Goal: Task Accomplishment & Management: Manage account settings

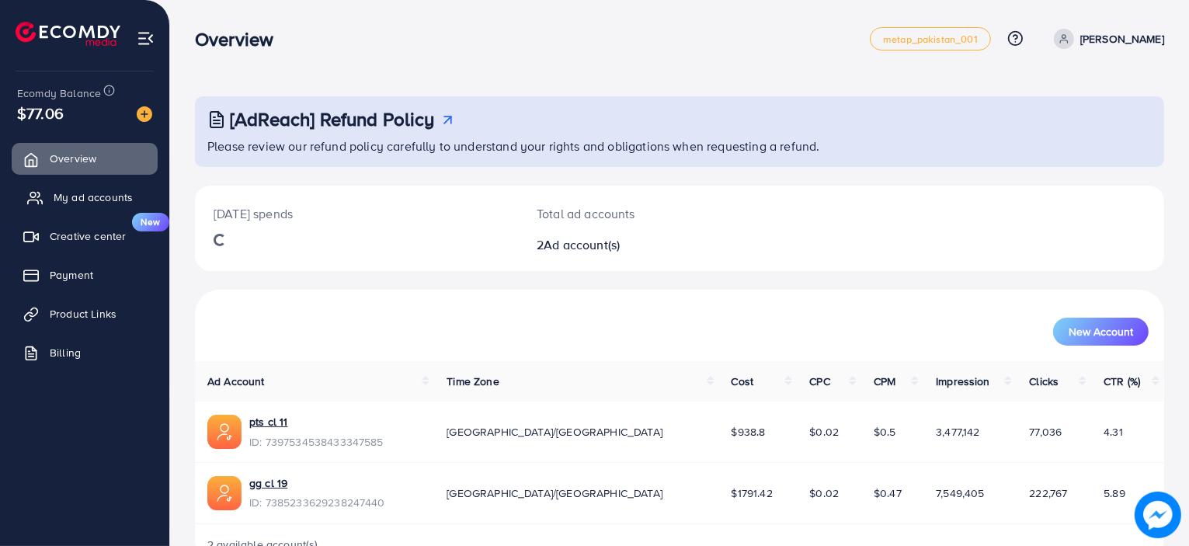
click at [84, 185] on link "My ad accounts" at bounding box center [85, 197] width 146 height 31
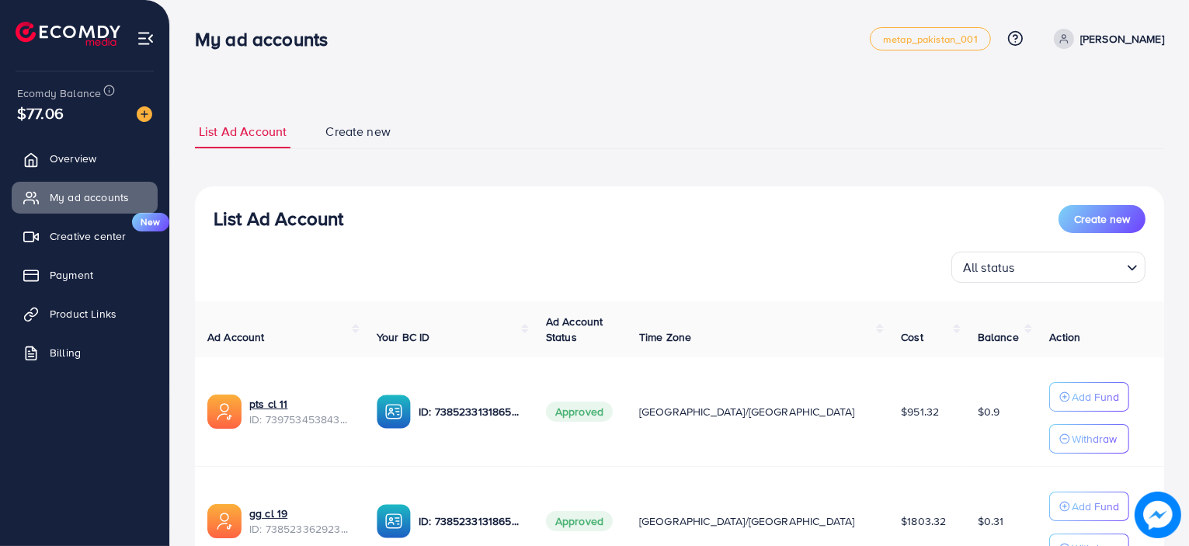
drag, startPoint x: 346, startPoint y: 220, endPoint x: 279, endPoint y: 217, distance: 67.6
click at [279, 217] on div "List Ad Account Create new" at bounding box center [680, 219] width 932 height 28
click at [279, 217] on h3 "List Ad Account" at bounding box center [279, 218] width 130 height 23
drag, startPoint x: 273, startPoint y: 217, endPoint x: 245, endPoint y: 217, distance: 27.2
click at [245, 217] on h3 "List Ad Account" at bounding box center [279, 218] width 130 height 23
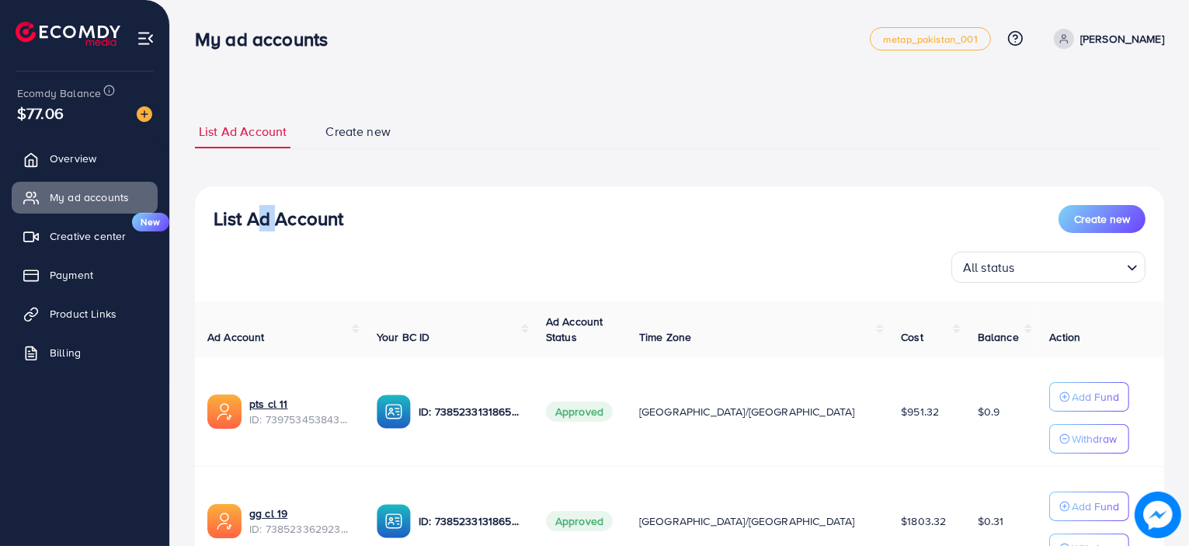
click at [245, 217] on h3 "List Ad Account" at bounding box center [279, 218] width 130 height 23
drag, startPoint x: 241, startPoint y: 217, endPoint x: 210, endPoint y: 219, distance: 31.1
click at [210, 219] on div "List Ad Account Create new All status Loading..." at bounding box center [679, 244] width 969 height 78
click at [72, 151] on span "Overview" at bounding box center [77, 159] width 47 height 16
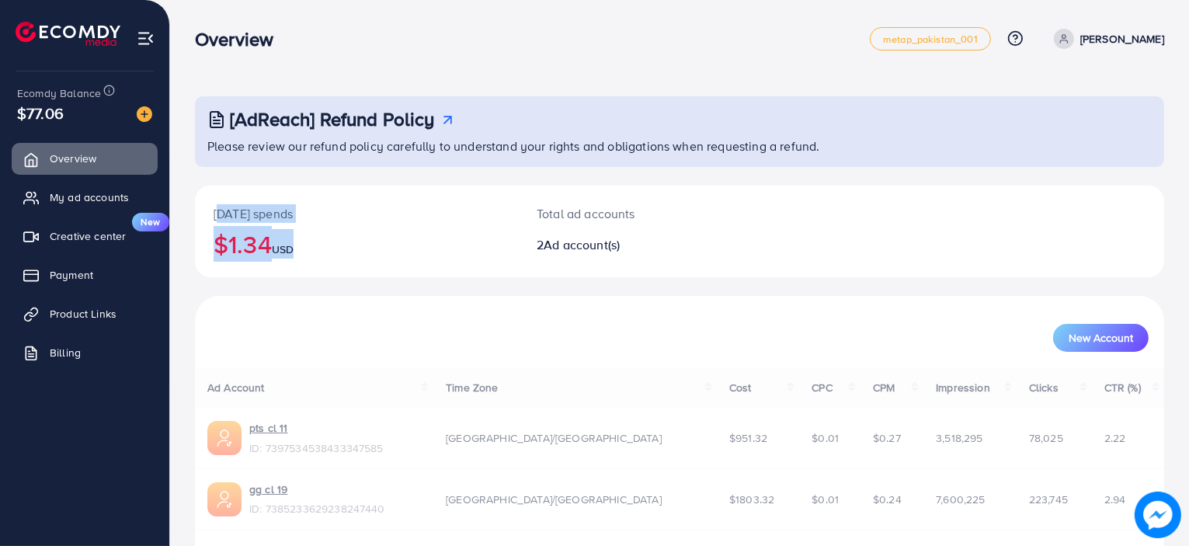
drag, startPoint x: 214, startPoint y: 210, endPoint x: 359, endPoint y: 255, distance: 152.0
click at [359, 255] on div "[DATE] spends $1.34 USD" at bounding box center [356, 232] width 323 height 92
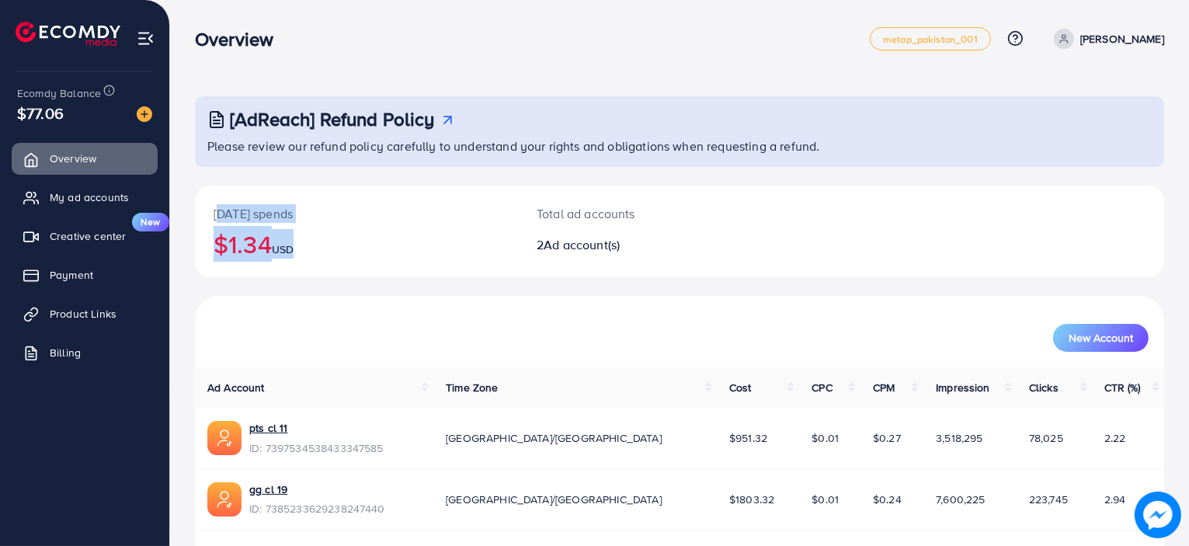
click at [359, 255] on h2 "$1.34 USD" at bounding box center [357, 244] width 286 height 30
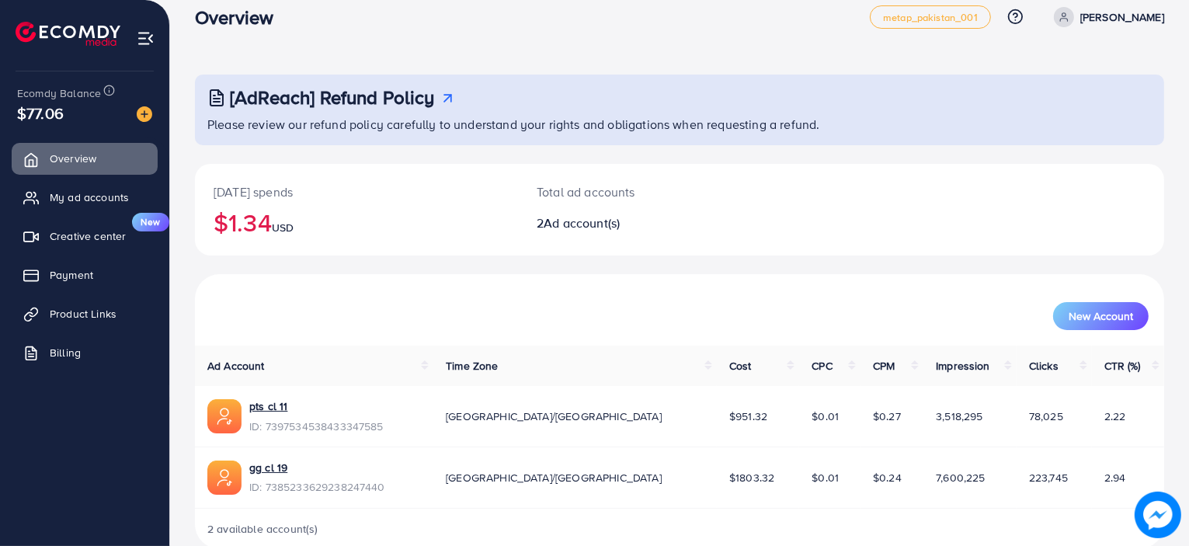
scroll to position [23, 0]
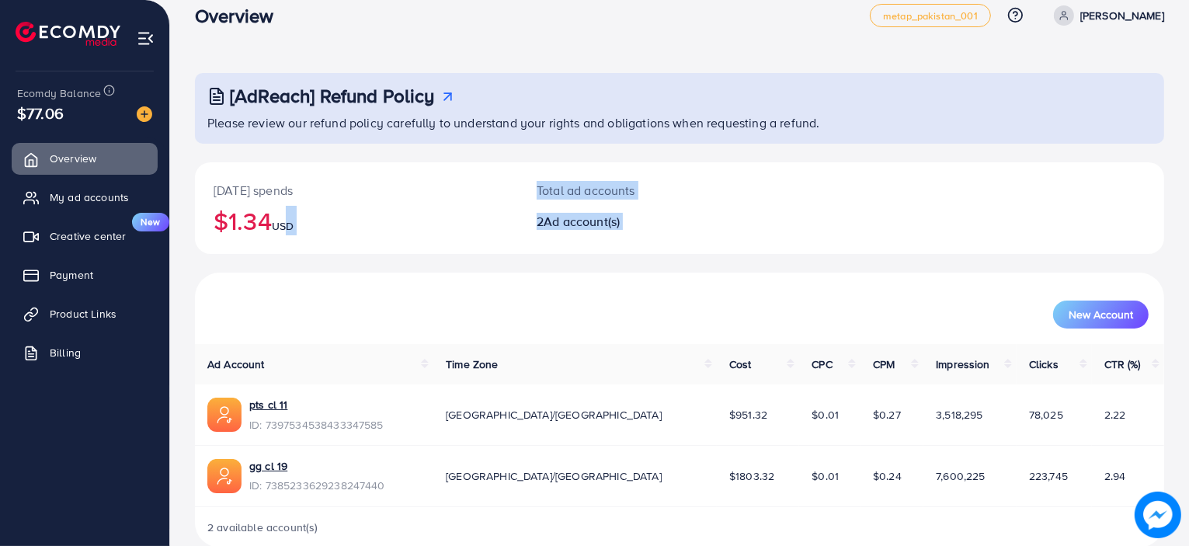
drag, startPoint x: 184, startPoint y: 359, endPoint x: 286, endPoint y: 287, distance: 124.7
click at [286, 287] on div "[AdReach] Refund Policy Please review our refund policy carefully to understand…" at bounding box center [679, 275] width 1019 height 596
click at [286, 288] on div "New Account" at bounding box center [679, 308] width 963 height 40
click at [121, 163] on link "Overview" at bounding box center [85, 158] width 146 height 31
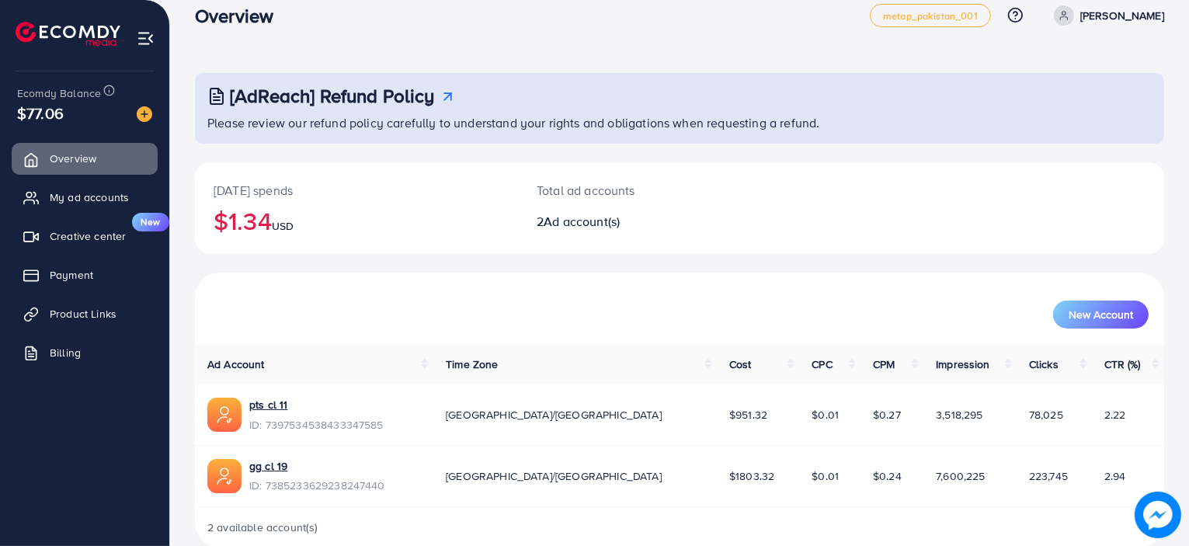
drag, startPoint x: 181, startPoint y: 102, endPoint x: 879, endPoint y: 125, distance: 698.4
click at [879, 125] on div "[AdReach] Refund Policy Please review our refund policy carefully to understand…" at bounding box center [679, 275] width 1019 height 596
click at [81, 200] on span "My ad accounts" at bounding box center [93, 197] width 79 height 16
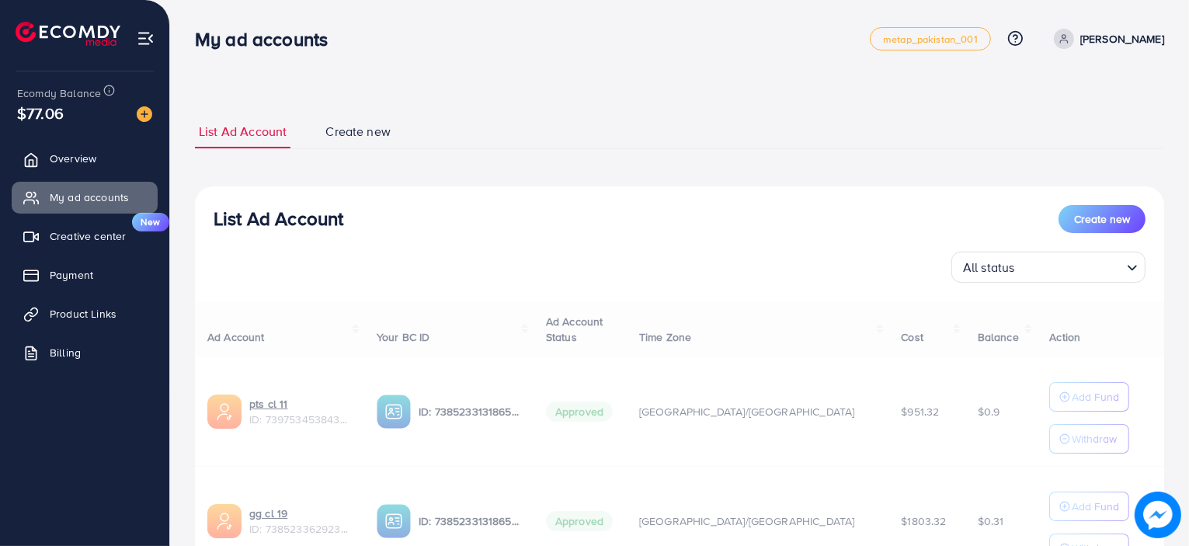
click at [262, 403] on div at bounding box center [679, 401] width 969 height 18
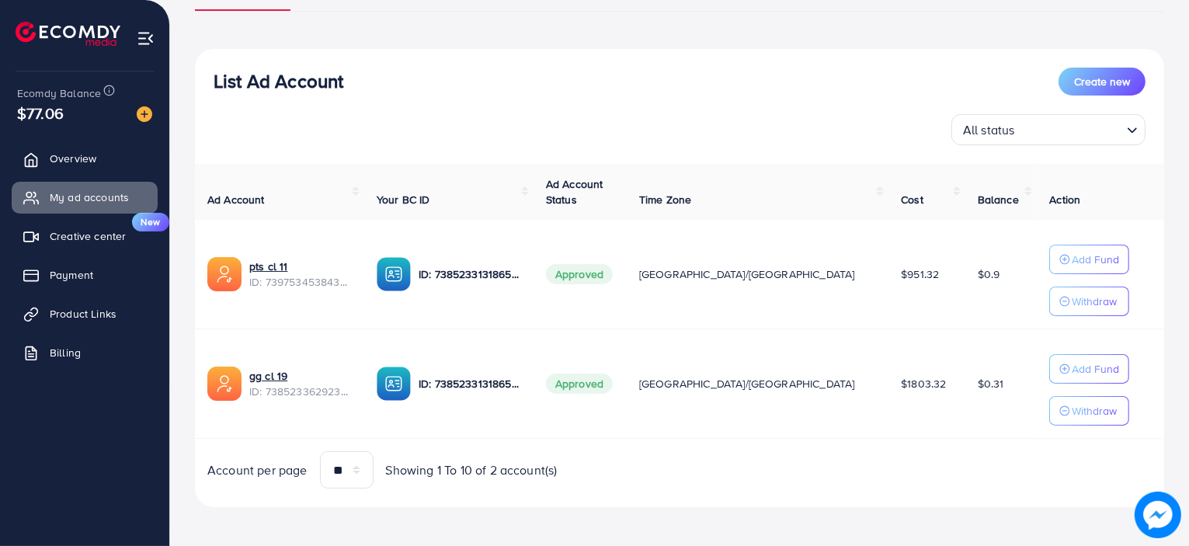
scroll to position [140, 0]
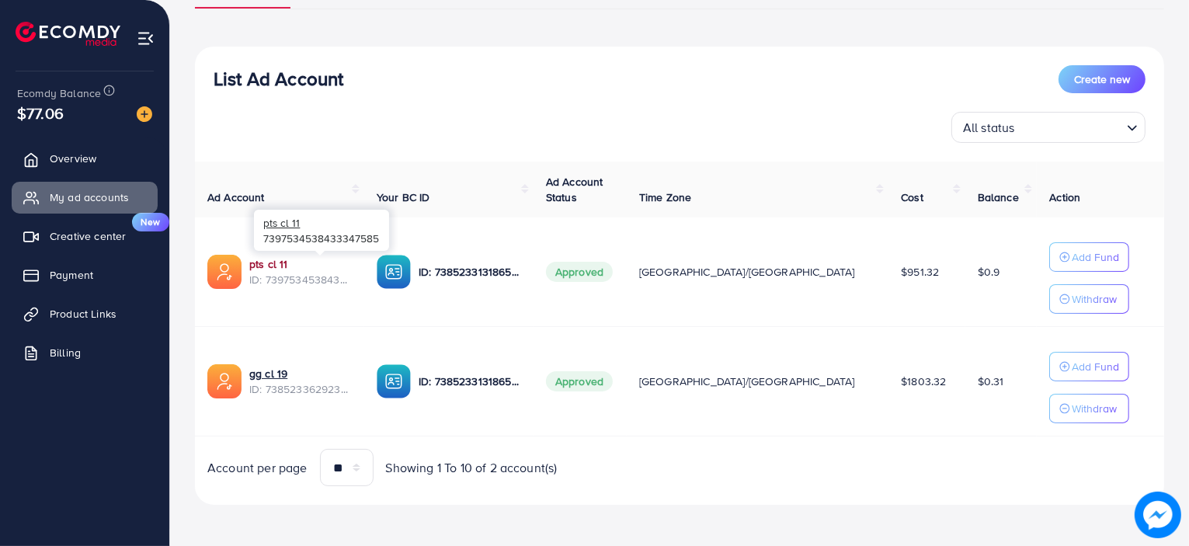
click at [286, 269] on link "pts cl 11" at bounding box center [300, 264] width 102 height 16
click at [1059, 267] on button "Add Fund" at bounding box center [1089, 257] width 80 height 30
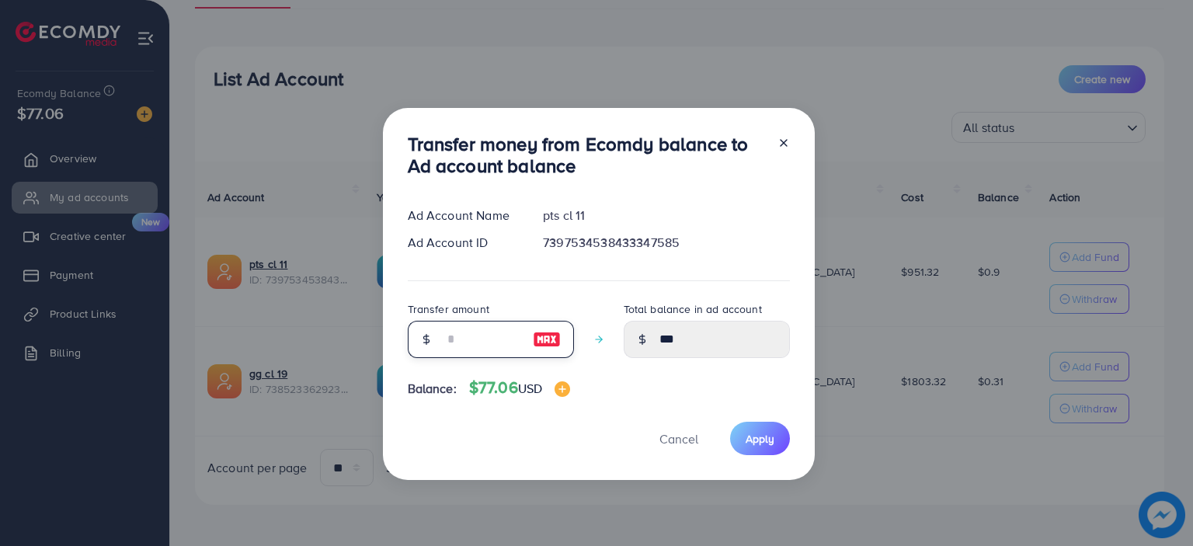
click at [468, 347] on input "number" at bounding box center [482, 339] width 78 height 37
type input "*"
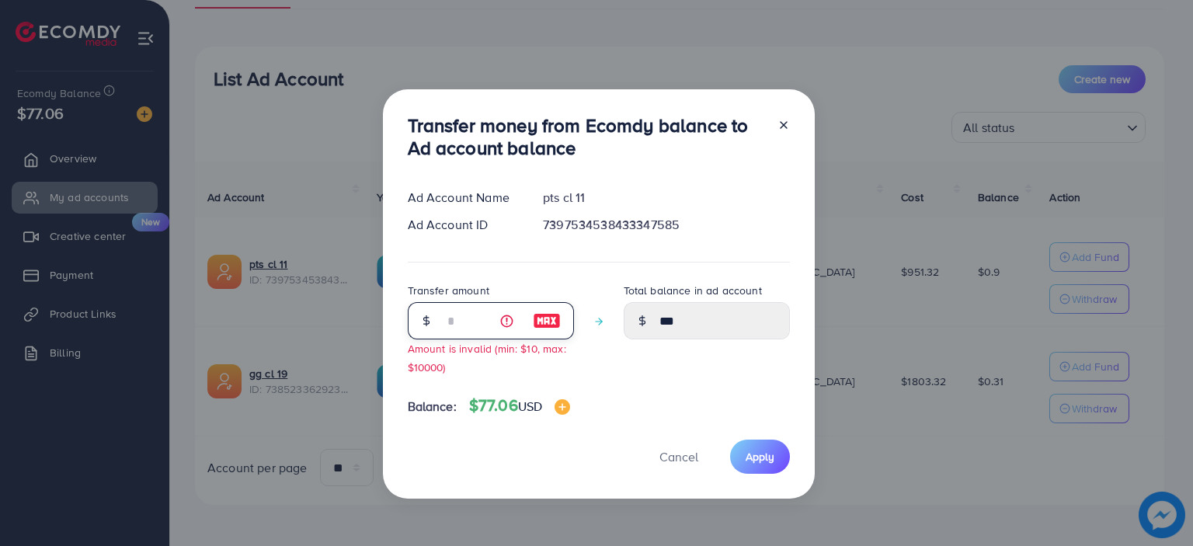
type input "****"
type input "**"
type input "*****"
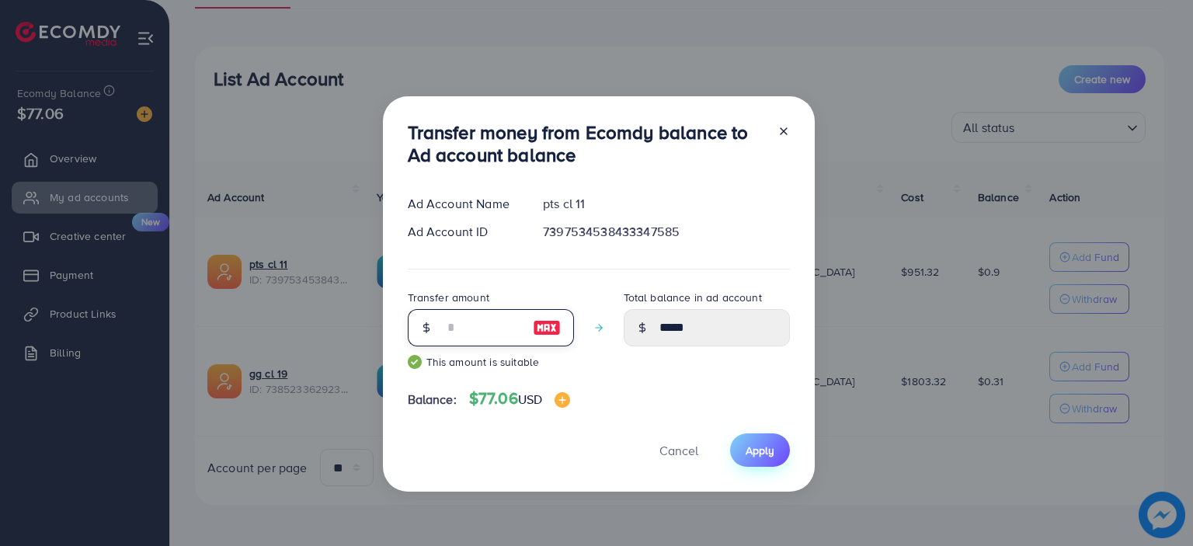
type input "**"
click at [742, 457] on button "Apply" at bounding box center [760, 449] width 60 height 33
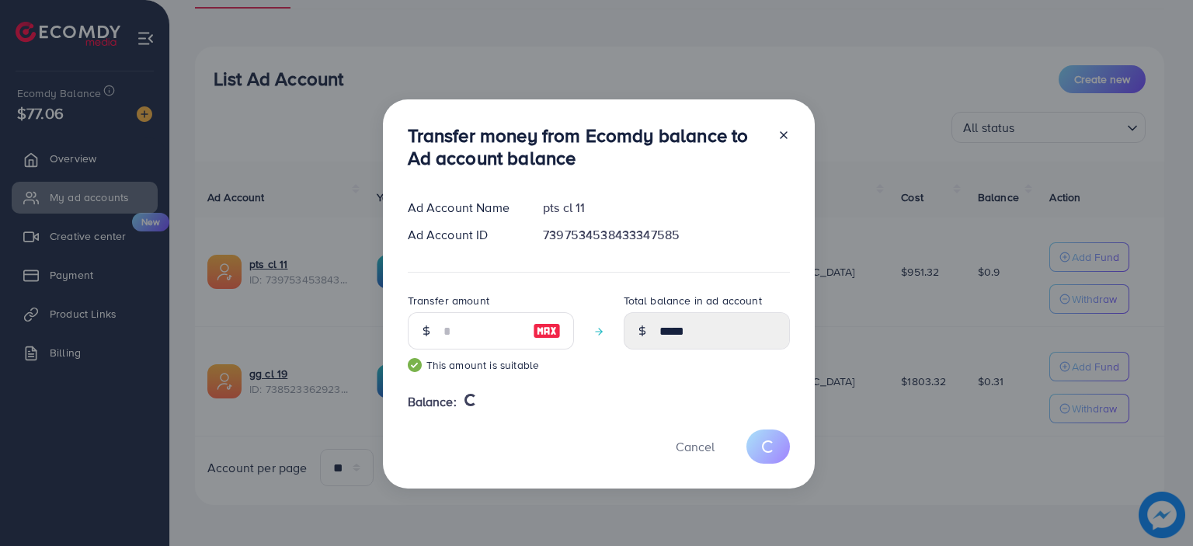
type input "***"
